Goal: Task Accomplishment & Management: Use online tool/utility

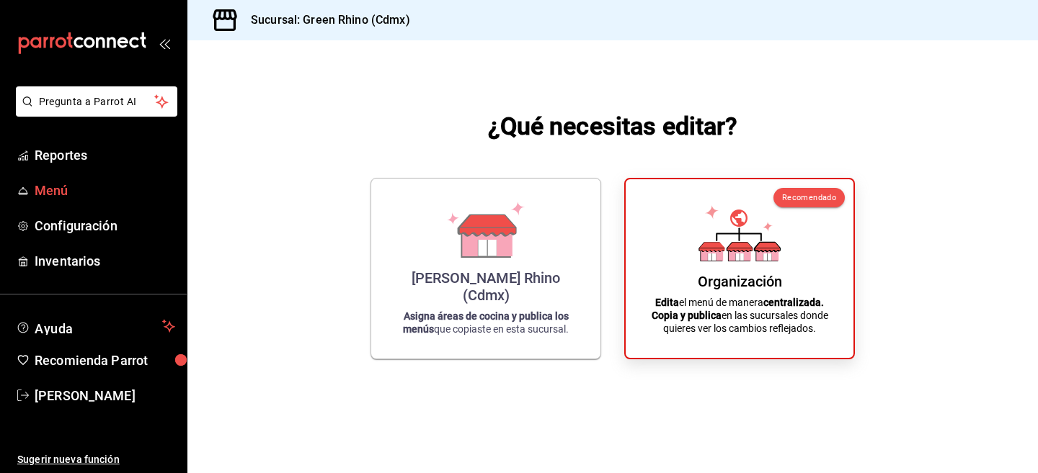
click at [41, 187] on span "Menú" at bounding box center [105, 190] width 141 height 19
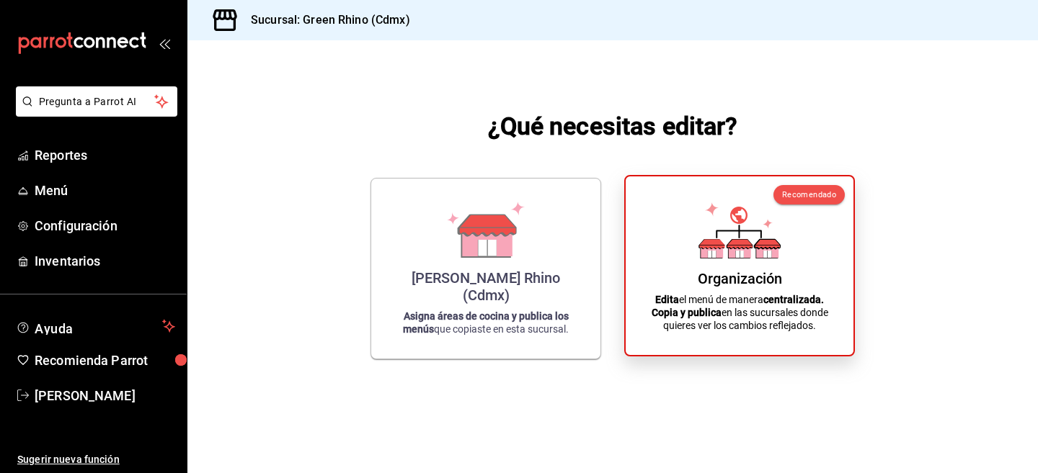
click at [677, 215] on div "Organización Edita el menú de manera centralizada. Copia y publica en las sucur…" at bounding box center [739, 266] width 193 height 156
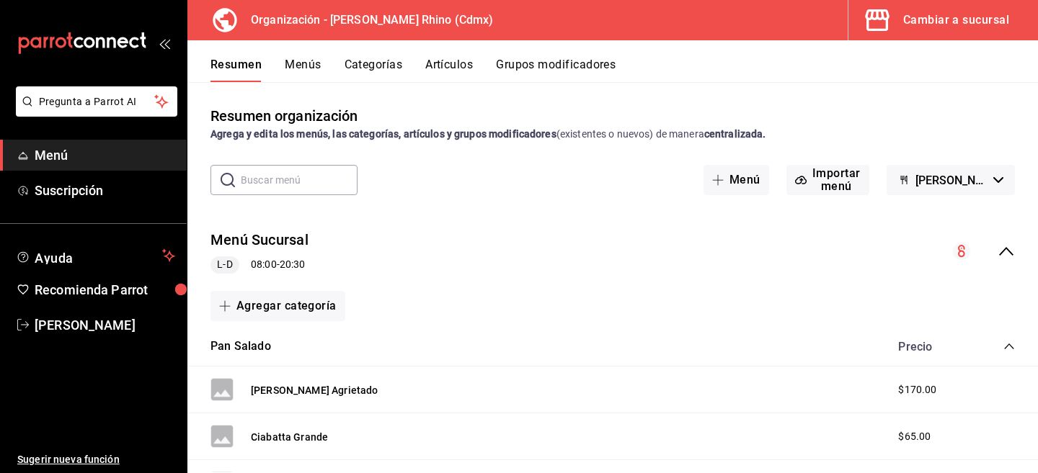
click at [458, 68] on button "Artículos" at bounding box center [449, 70] width 48 height 24
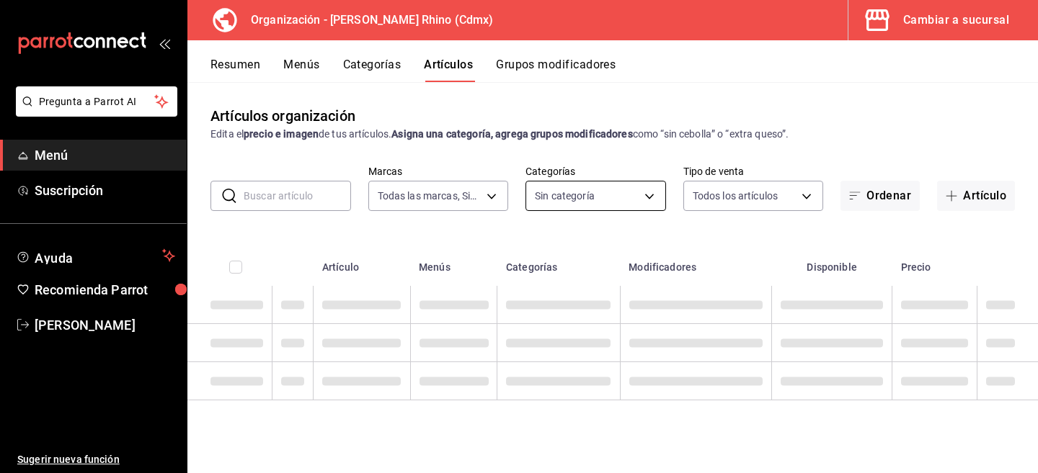
type input "718e4269-ab1b-41b6-b1a3-b54ad853307e"
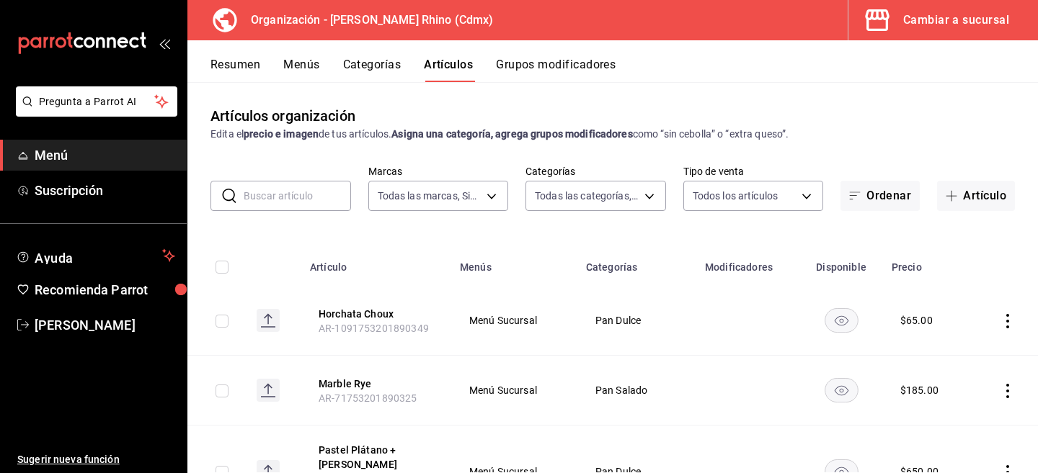
type input "a63415d0-f08f-4da5-93bf-970c3b860b08,be571465-ace9-4e63-97a2-0382f1ecc6c2,096c3…"
click at [314, 193] on input "text" at bounding box center [297, 196] width 107 height 29
type input "almendrado"
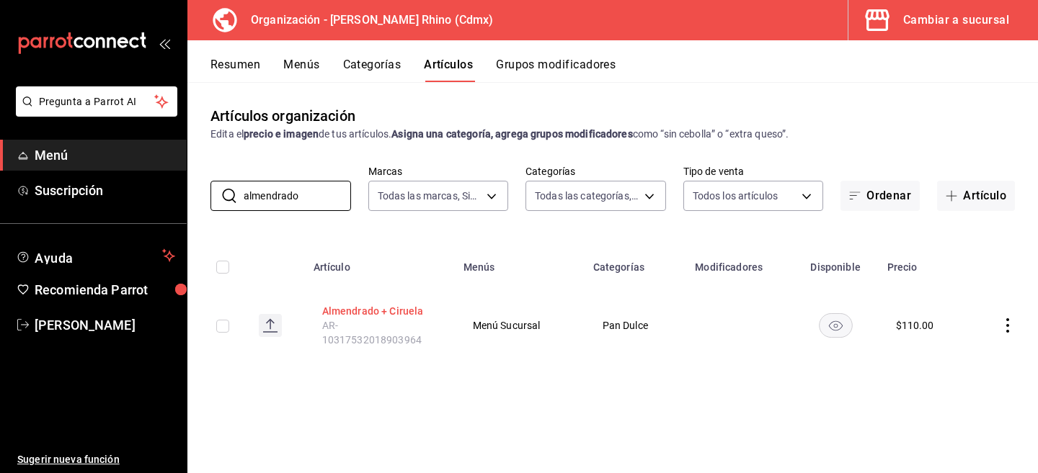
click at [404, 310] on button "Almendrado + Ciruela" at bounding box center [379, 311] width 115 height 14
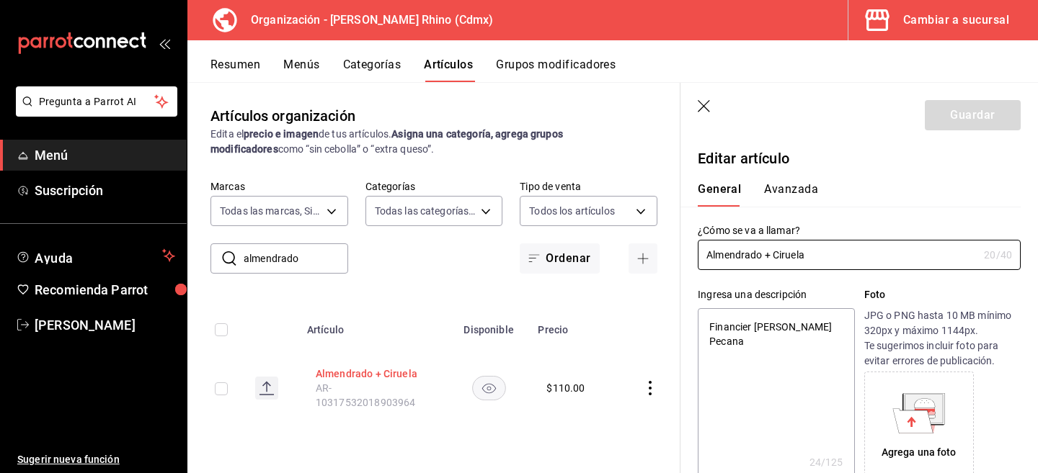
type textarea "x"
type input "$110.00"
type input "Almendrado + Ciruel"
type textarea "x"
type input "Almendrado + Cirue"
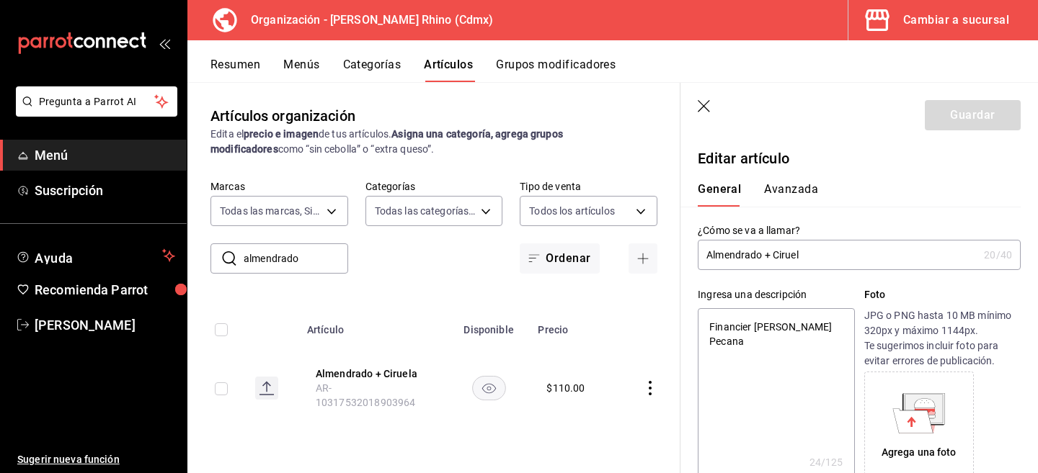
type textarea "x"
type input "Almendrado + Ciru"
type textarea "x"
type input "Almendrado + Cir"
type textarea "x"
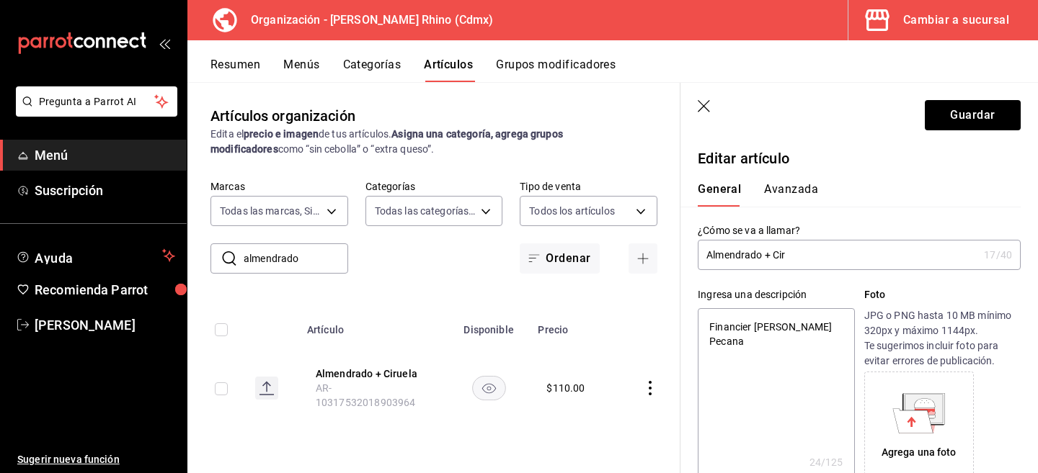
type input "Almendrado + Ci"
type textarea "x"
type input "Almendrado + C"
type textarea "x"
type input "Almendrado +"
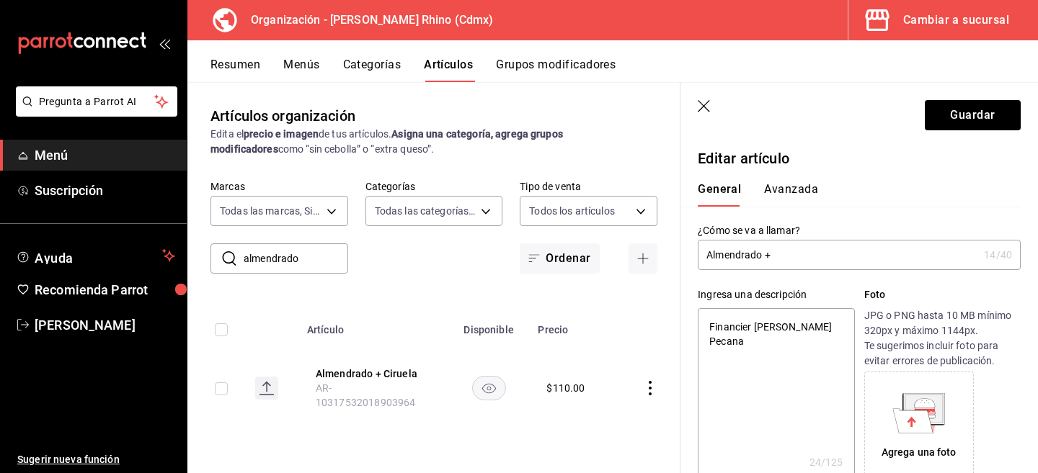
type textarea "x"
type input "Almendrado + M"
type textarea "x"
type input "Almendrado + Me"
type textarea "x"
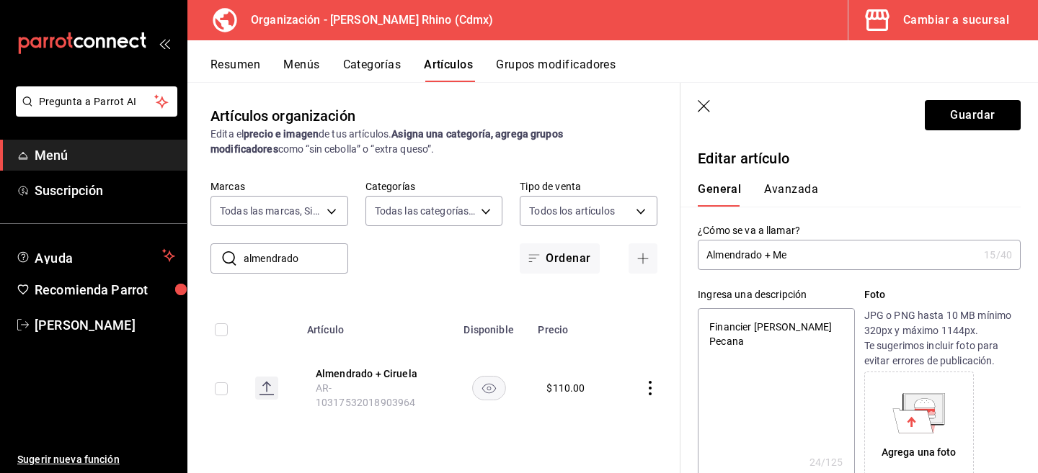
type input "Almendrado + Mer"
type textarea "x"
type input "Almendrado + Merm"
type textarea "x"
type input "Almendrado + Merme"
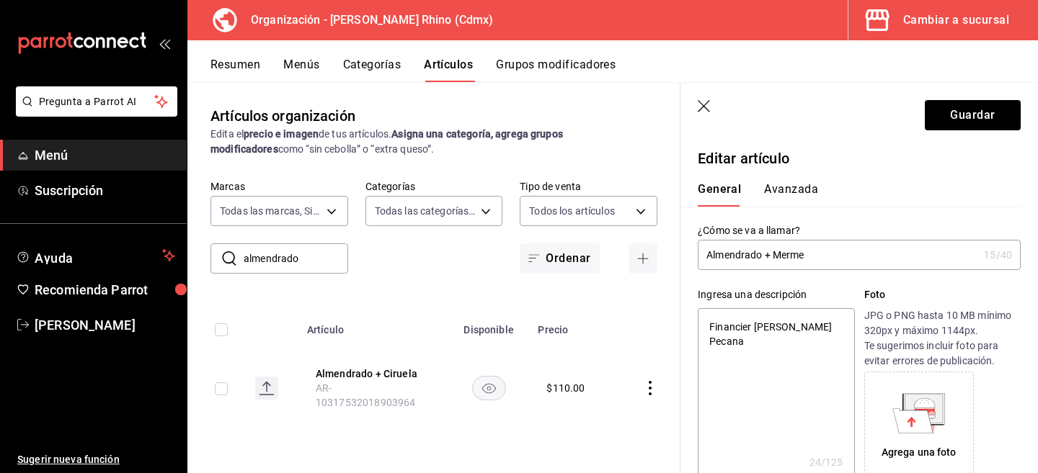
type textarea "x"
type input "Almendrado + Mermela"
type textarea "x"
type input "Almendrado + Mermelad"
type textarea "x"
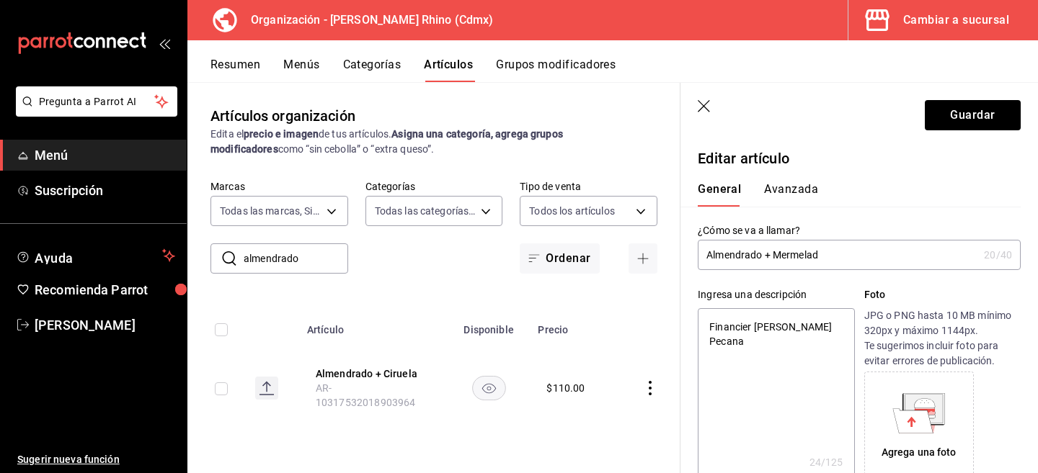
type input "Almendrado + Mermelada"
type textarea "x"
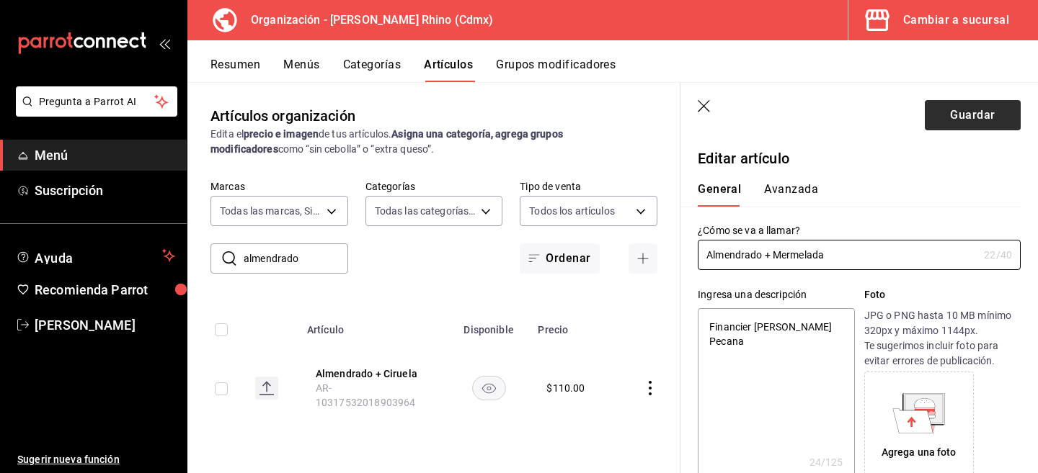
type input "Almendrado + Mermelada"
click at [983, 106] on button "Guardar" at bounding box center [972, 115] width 96 height 30
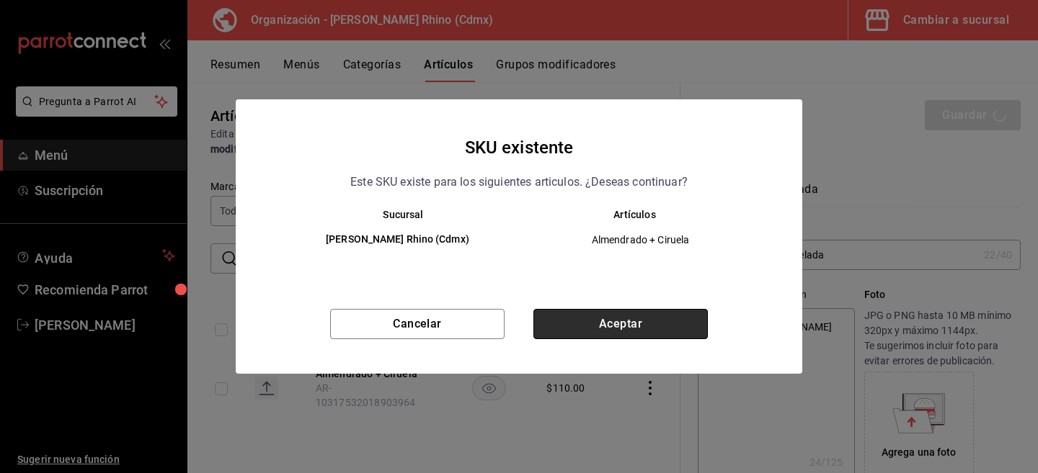
click at [604, 327] on button "Aceptar" at bounding box center [620, 324] width 174 height 30
type textarea "x"
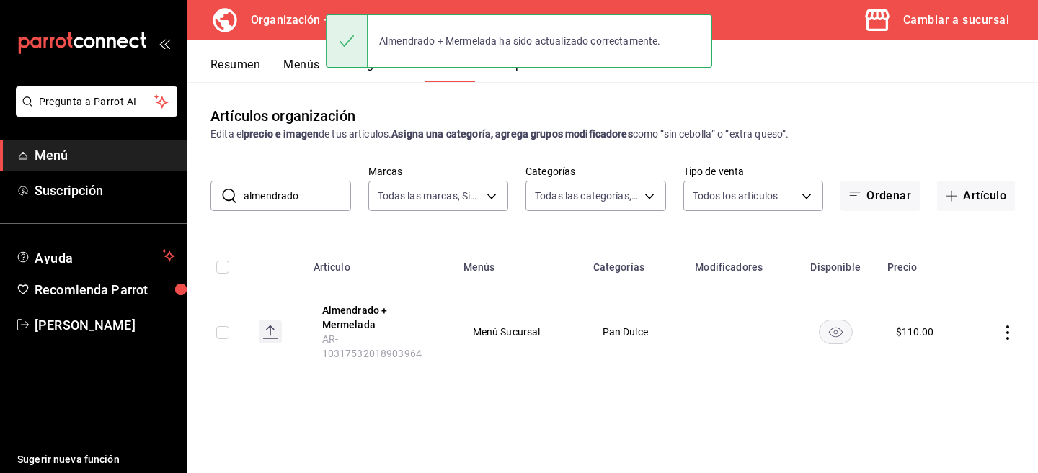
click at [297, 63] on button "Menús" at bounding box center [301, 70] width 36 height 24
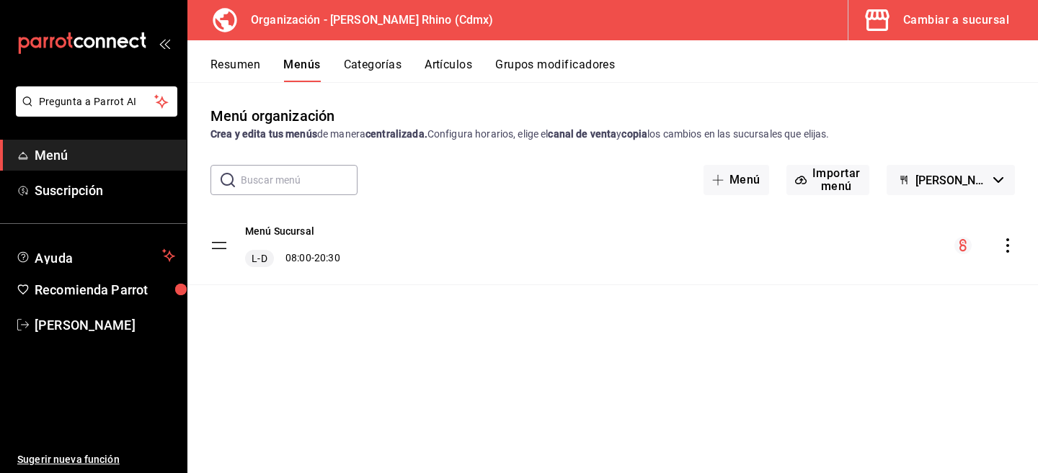
click at [1002, 241] on icon "actions" at bounding box center [1007, 245] width 14 height 14
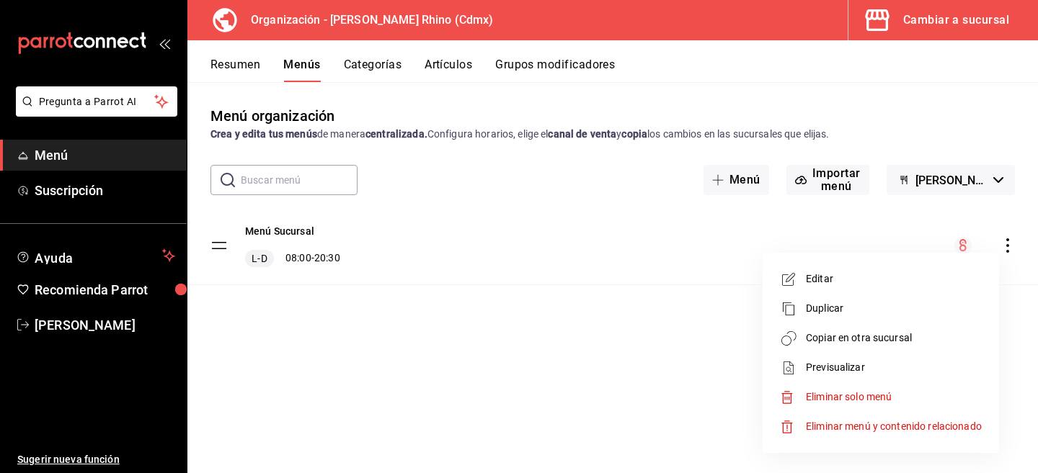
click at [899, 339] on span "Copiar en otra sucursal" at bounding box center [894, 338] width 176 height 15
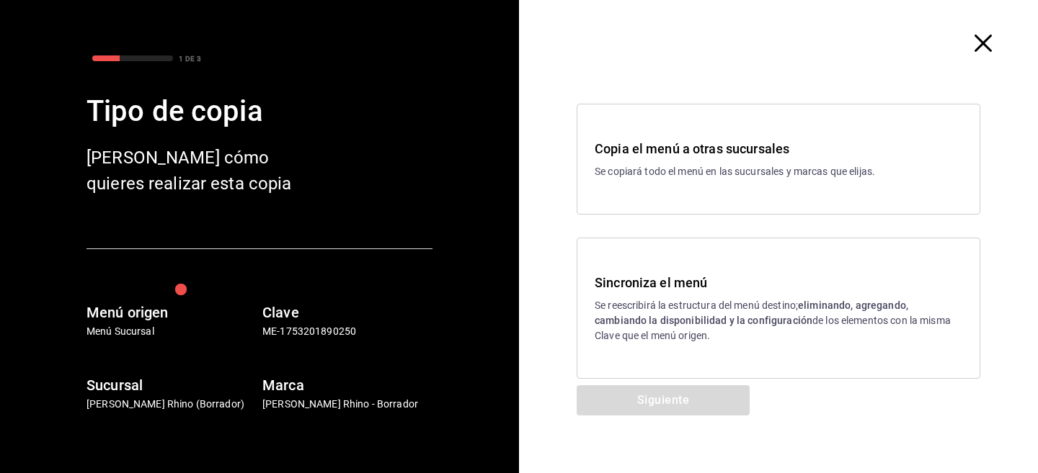
click at [688, 269] on div "Sincroniza el menú Se reescribirá la estructura del menú destino; eliminando, a…" at bounding box center [778, 308] width 404 height 141
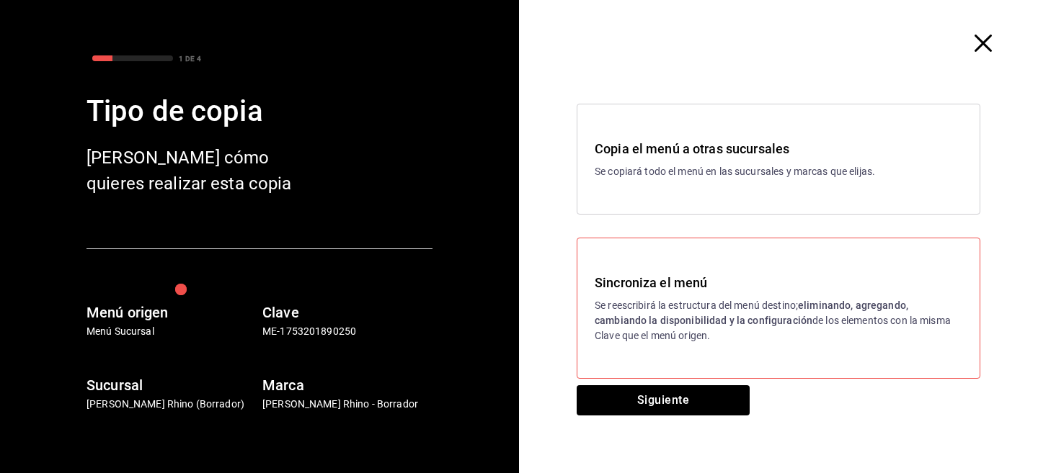
scroll to position [11, 0]
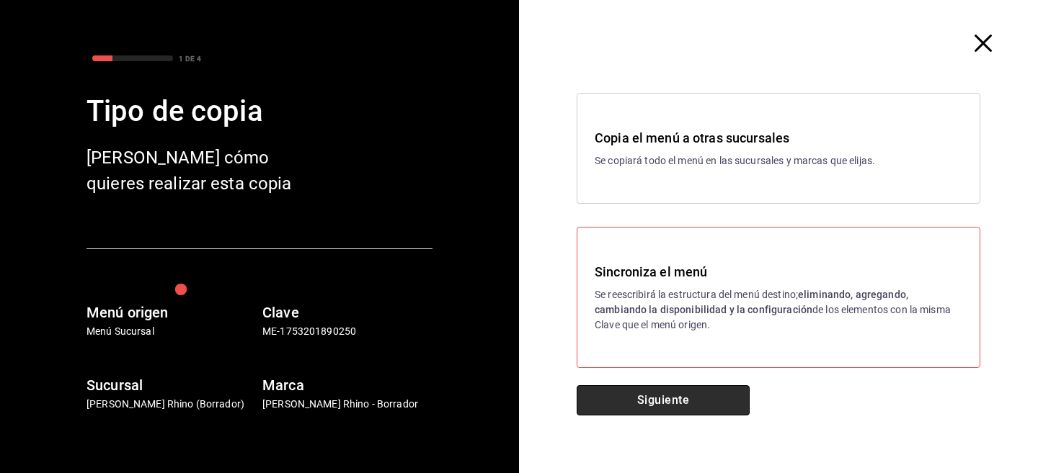
click at [647, 396] on button "Siguiente" at bounding box center [662, 400] width 173 height 30
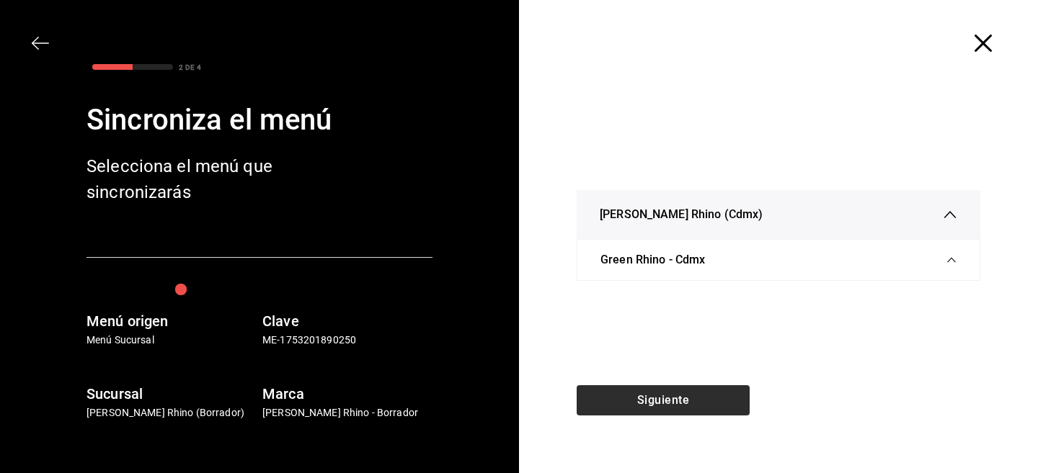
scroll to position [0, 0]
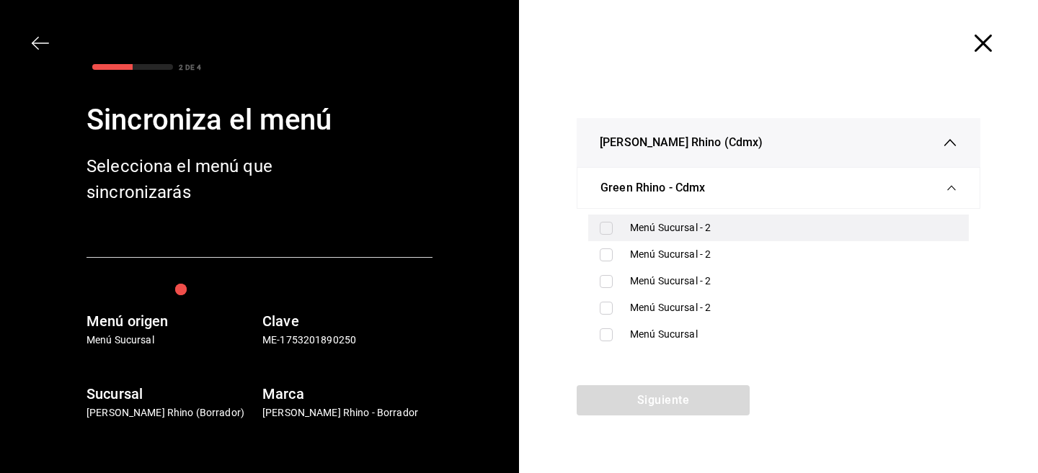
click at [608, 226] on input "checkbox" at bounding box center [605, 228] width 13 height 13
checkbox input "true"
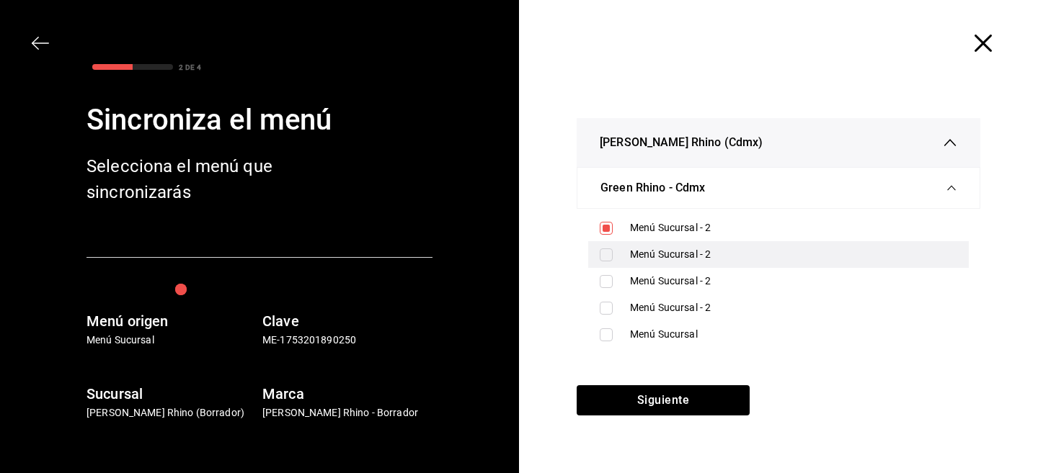
click at [606, 254] on input "checkbox" at bounding box center [605, 255] width 13 height 13
checkbox input "true"
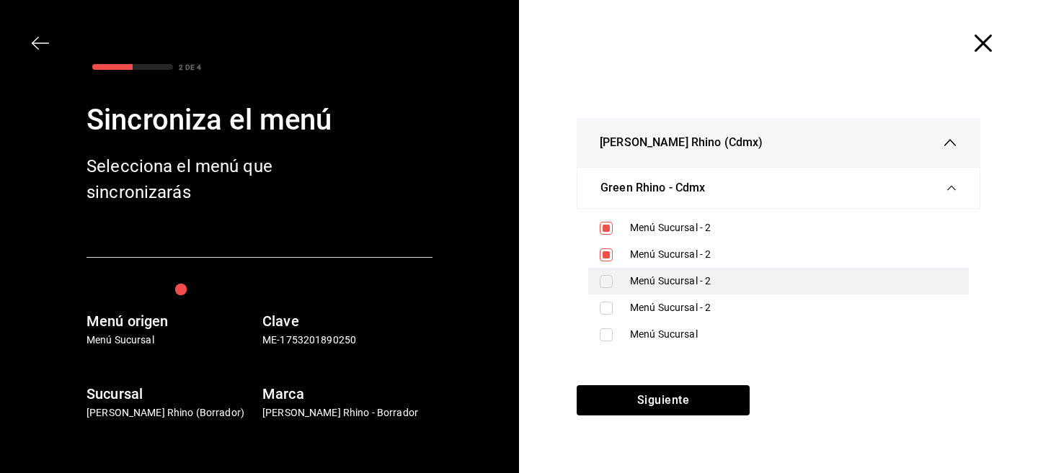
click at [598, 284] on div "Menú Sucursal - 2" at bounding box center [778, 281] width 380 height 27
checkbox input "true"
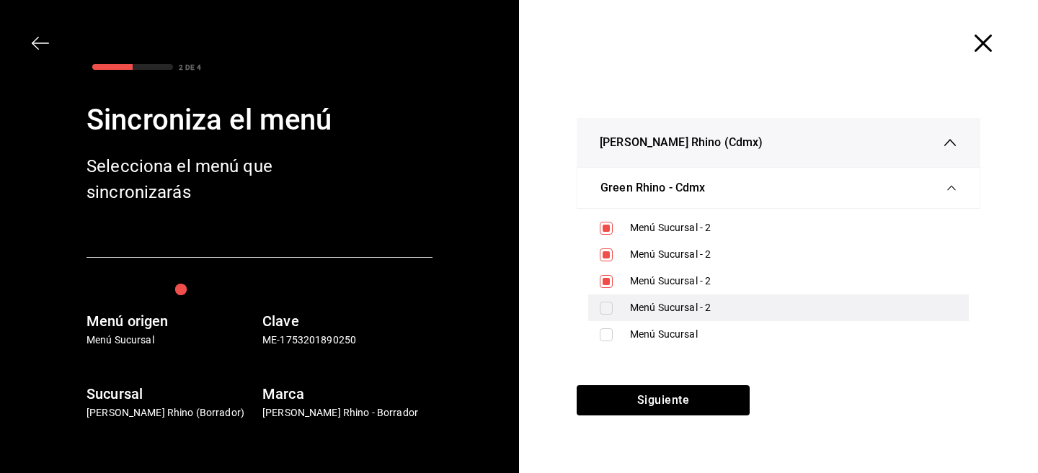
click at [598, 308] on div "Menú Sucursal - 2" at bounding box center [778, 308] width 380 height 27
checkbox input "true"
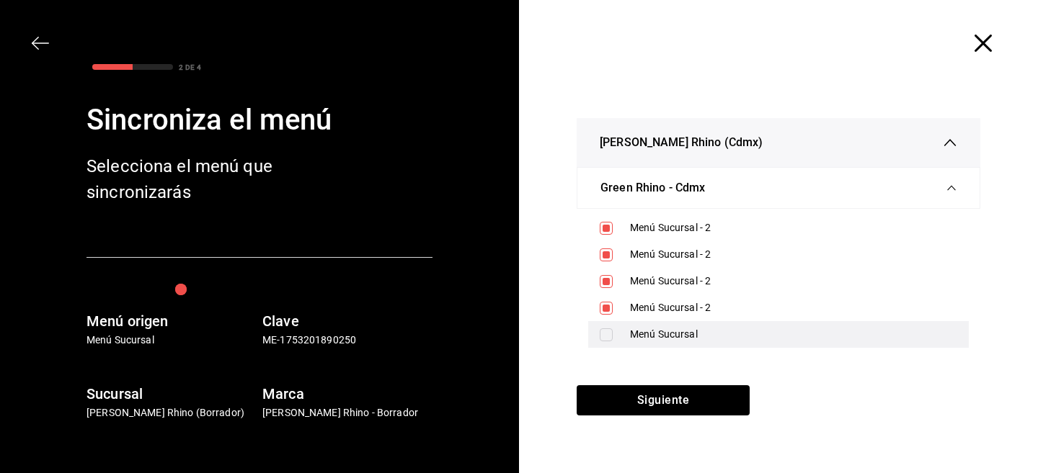
click at [598, 334] on div "Menú Sucursal" at bounding box center [778, 334] width 380 height 27
checkbox input "true"
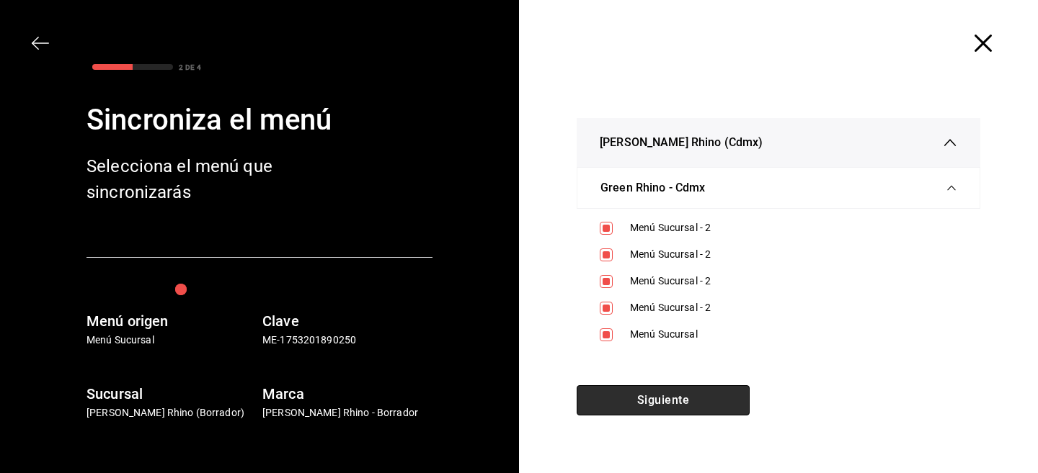
click at [610, 393] on button "Siguiente" at bounding box center [662, 400] width 173 height 30
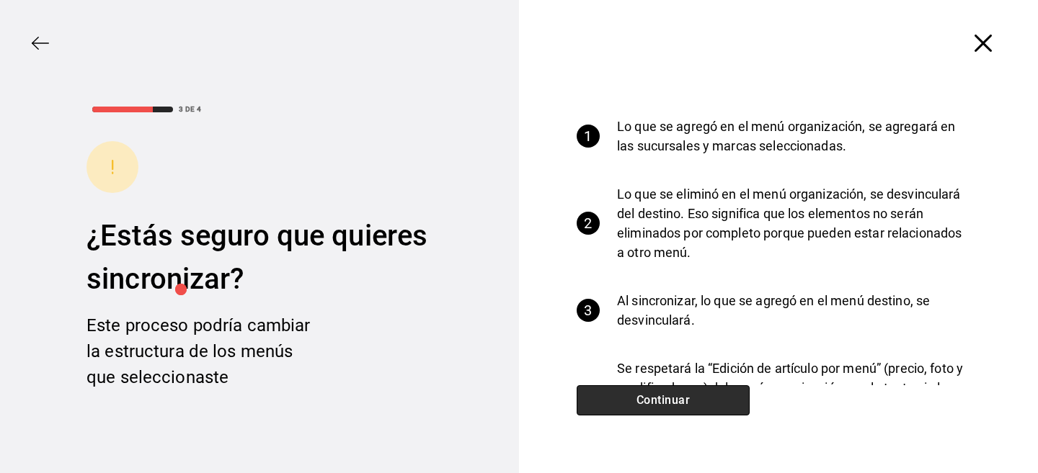
click at [610, 393] on button "Continuar" at bounding box center [662, 400] width 173 height 30
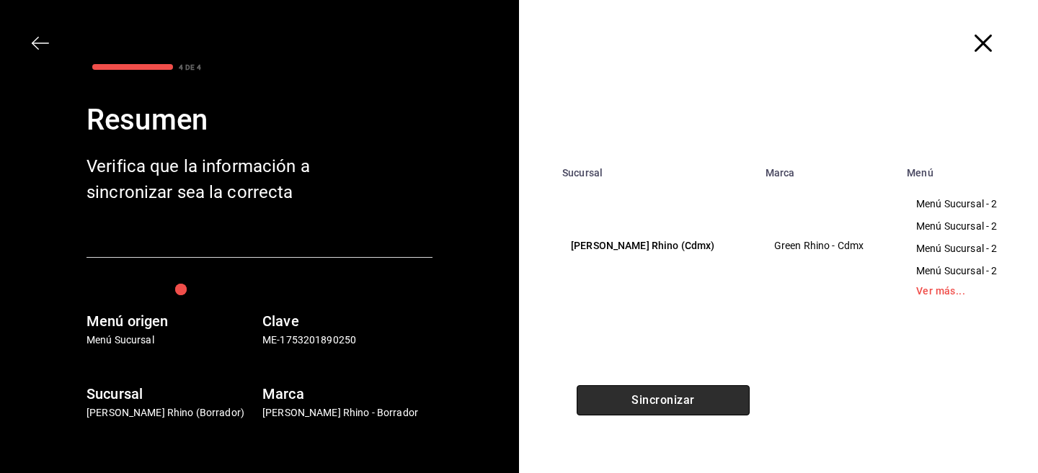
click at [610, 393] on button "Sincronizar" at bounding box center [662, 400] width 173 height 30
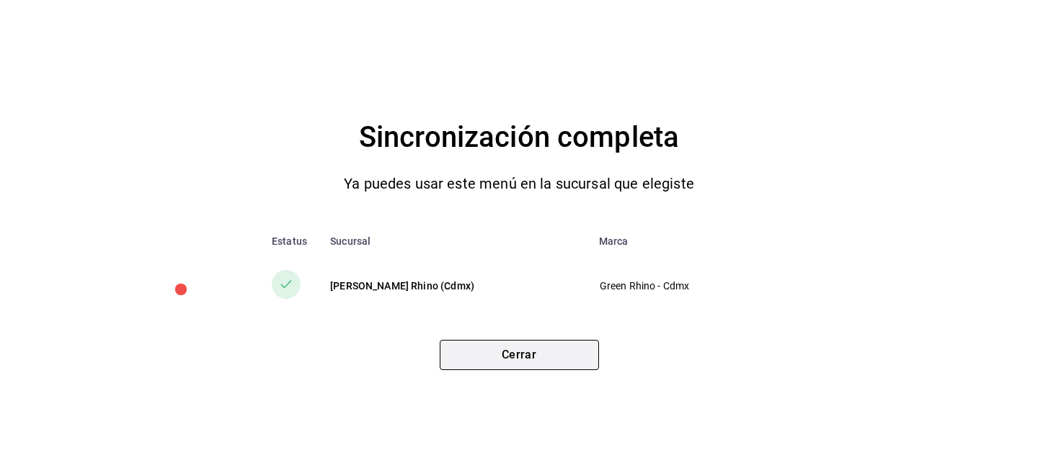
click at [464, 365] on button "Cerrar" at bounding box center [519, 355] width 159 height 30
